Goal: Check status

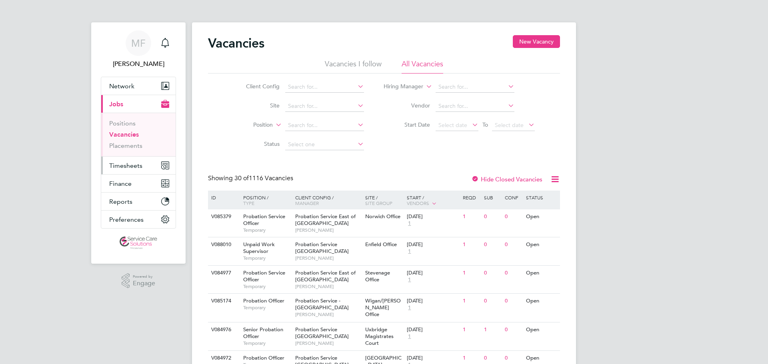
click at [122, 166] on span "Timesheets" at bounding box center [125, 166] width 33 height 8
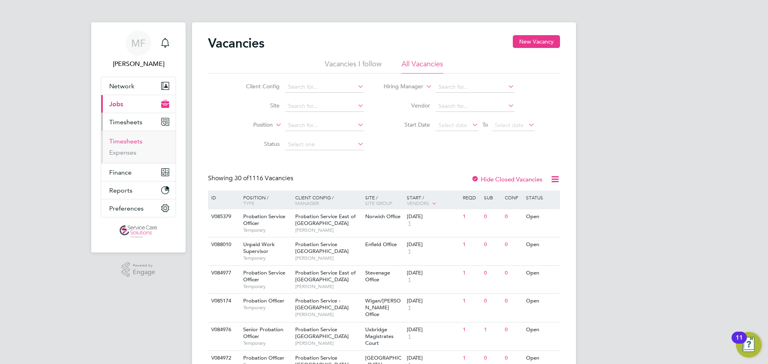
click at [123, 141] on link "Timesheets" at bounding box center [125, 142] width 33 height 8
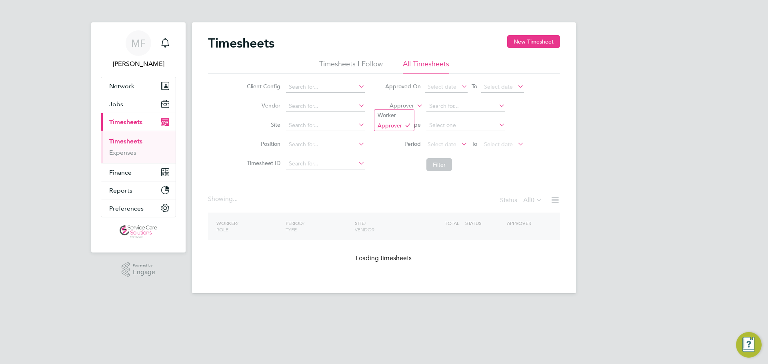
click at [404, 106] on label "Approver" at bounding box center [396, 106] width 36 height 8
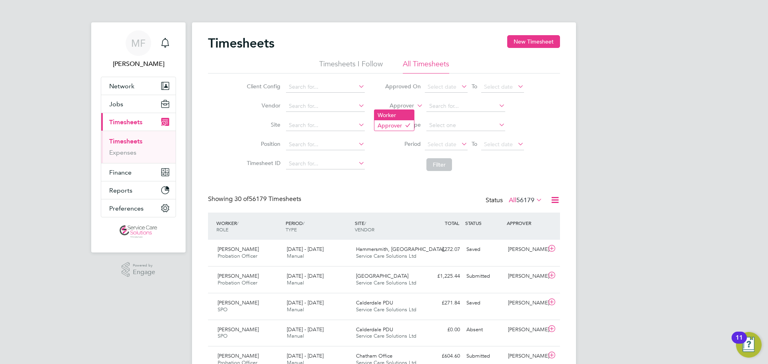
click at [404, 111] on li "Worker" at bounding box center [394, 115] width 40 height 10
click at [438, 108] on input at bounding box center [465, 106] width 79 height 11
click at [447, 116] on li "Ges iere Ojejinmi" at bounding box center [466, 117] width 80 height 11
type input "Gesiere Ojejinmi"
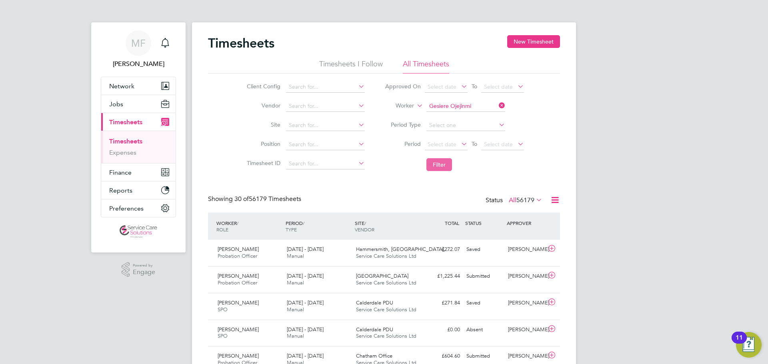
click at [447, 163] on button "Filter" at bounding box center [439, 164] width 26 height 13
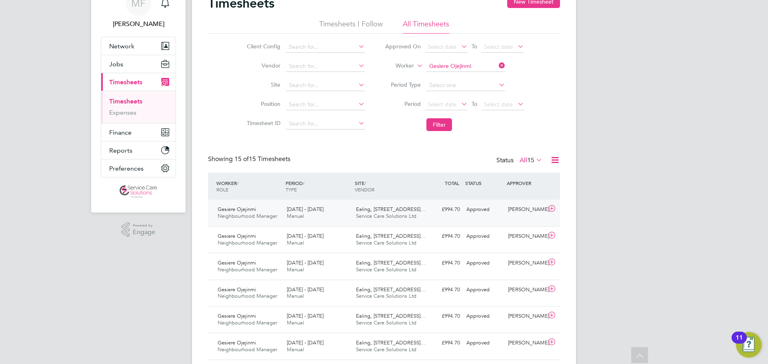
click at [351, 215] on div "[DATE] - [DATE] Manual" at bounding box center [318, 213] width 69 height 20
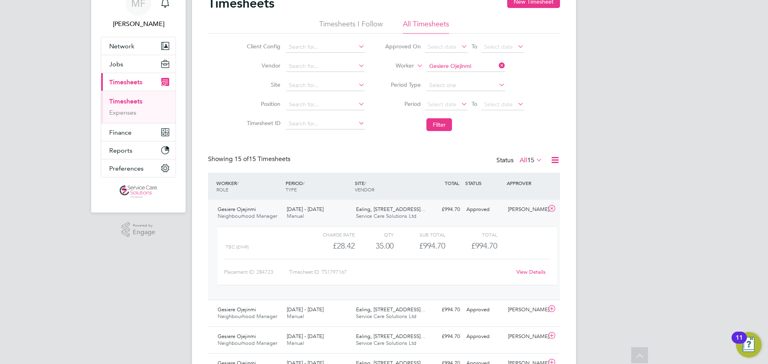
click at [529, 272] on link "View Details" at bounding box center [530, 272] width 29 height 7
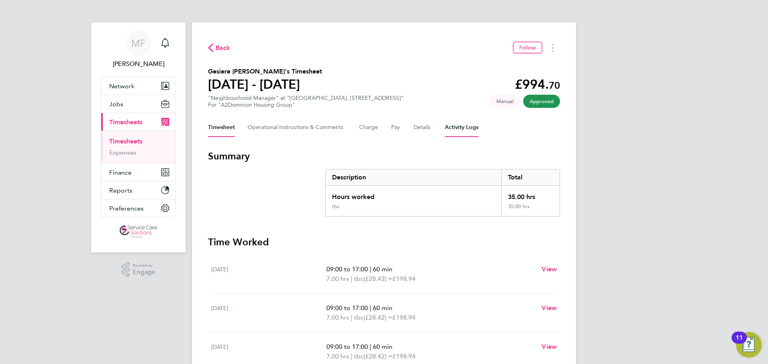
click at [448, 128] on Logs-tab "Activity Logs" at bounding box center [462, 127] width 34 height 19
